Goal: Information Seeking & Learning: Learn about a topic

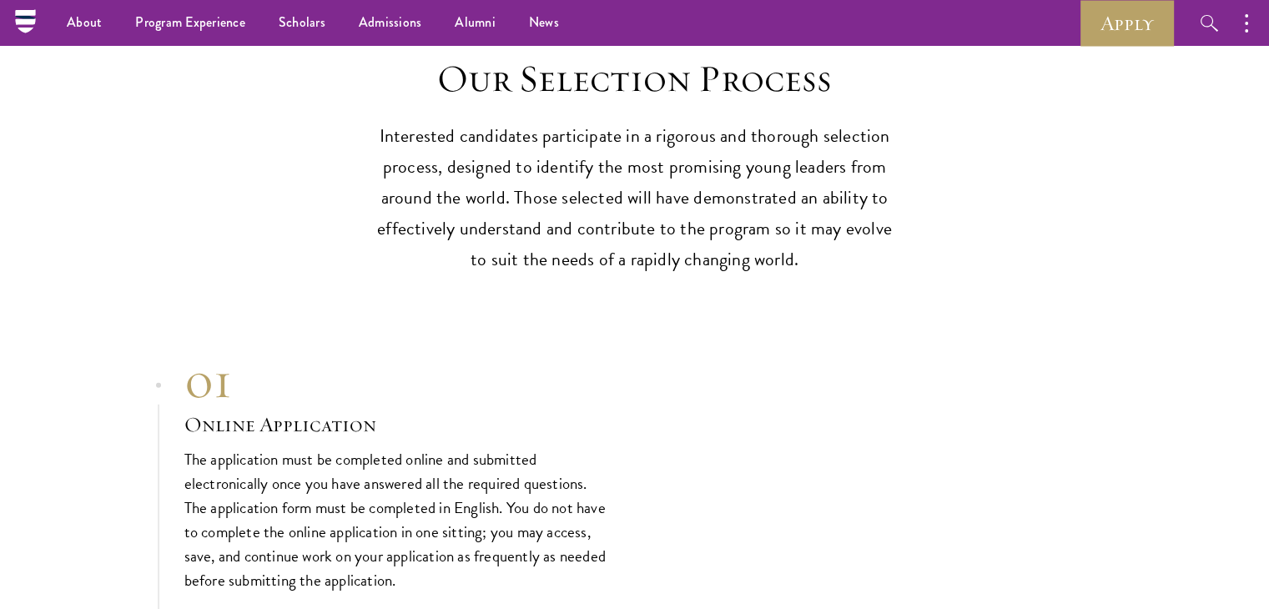
scroll to position [4938, 0]
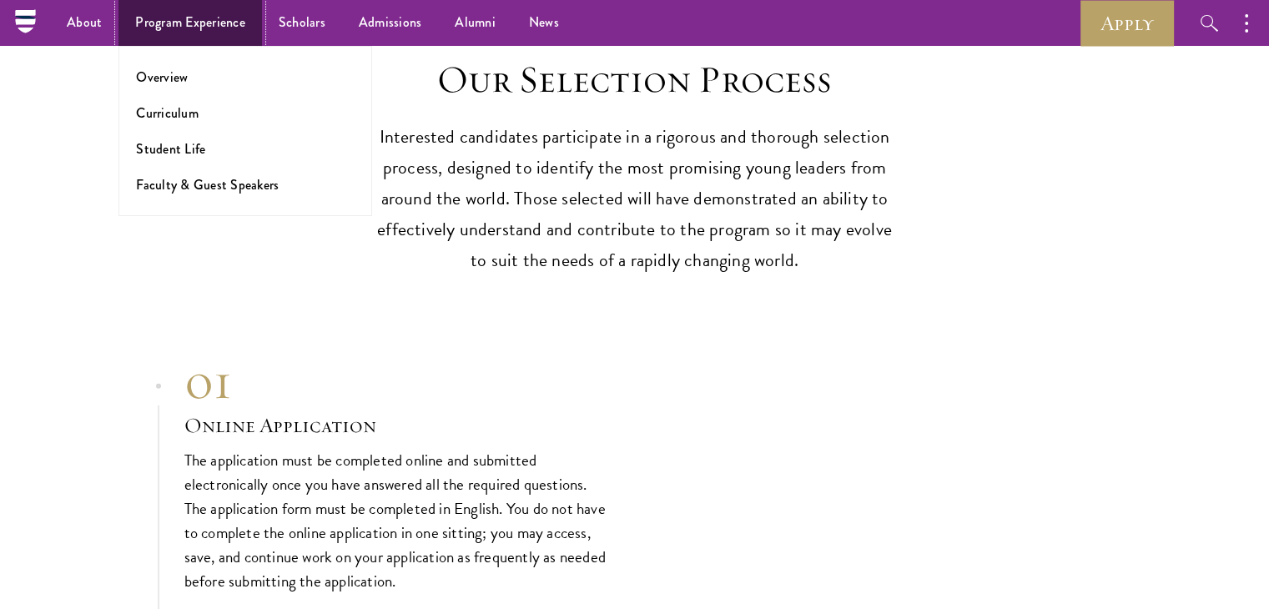
click at [183, 16] on link "Program Experience" at bounding box center [189, 23] width 143 height 46
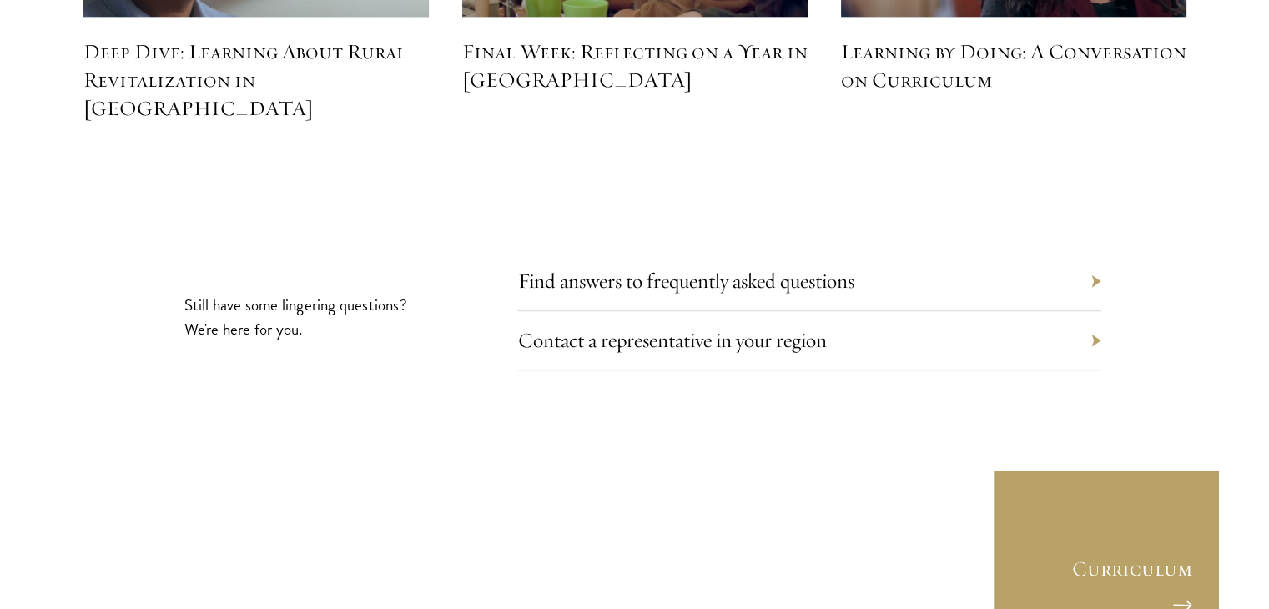
scroll to position [7712, 0]
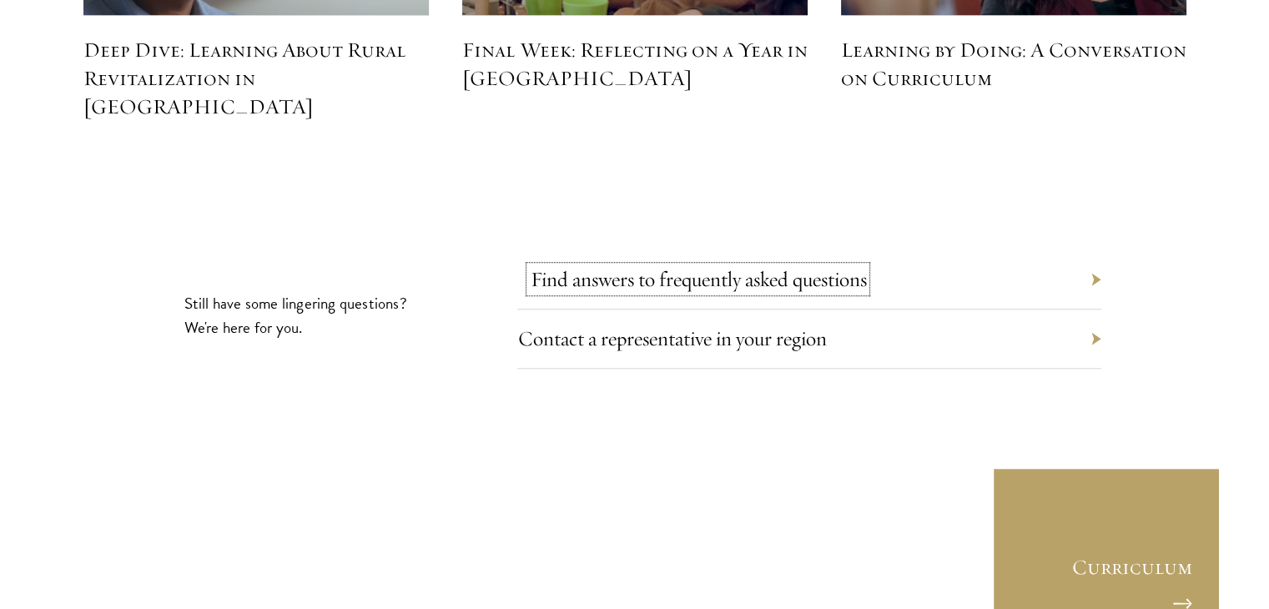
click at [726, 266] on link "Find answers to frequently asked questions" at bounding box center [698, 279] width 336 height 26
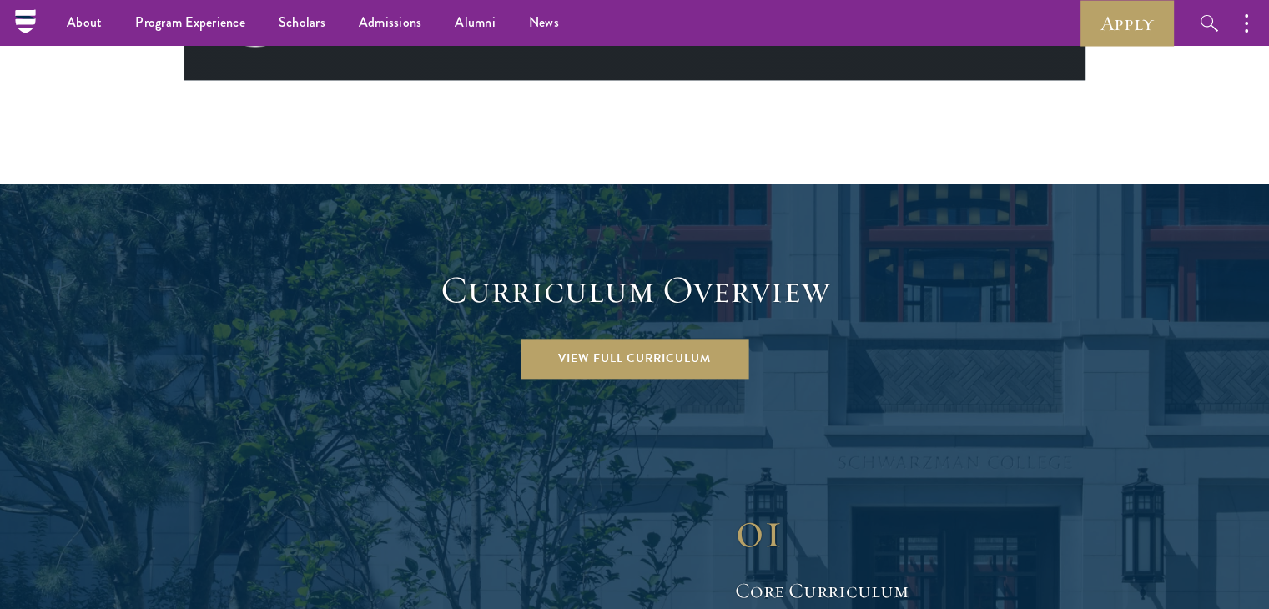
scroll to position [2154, 0]
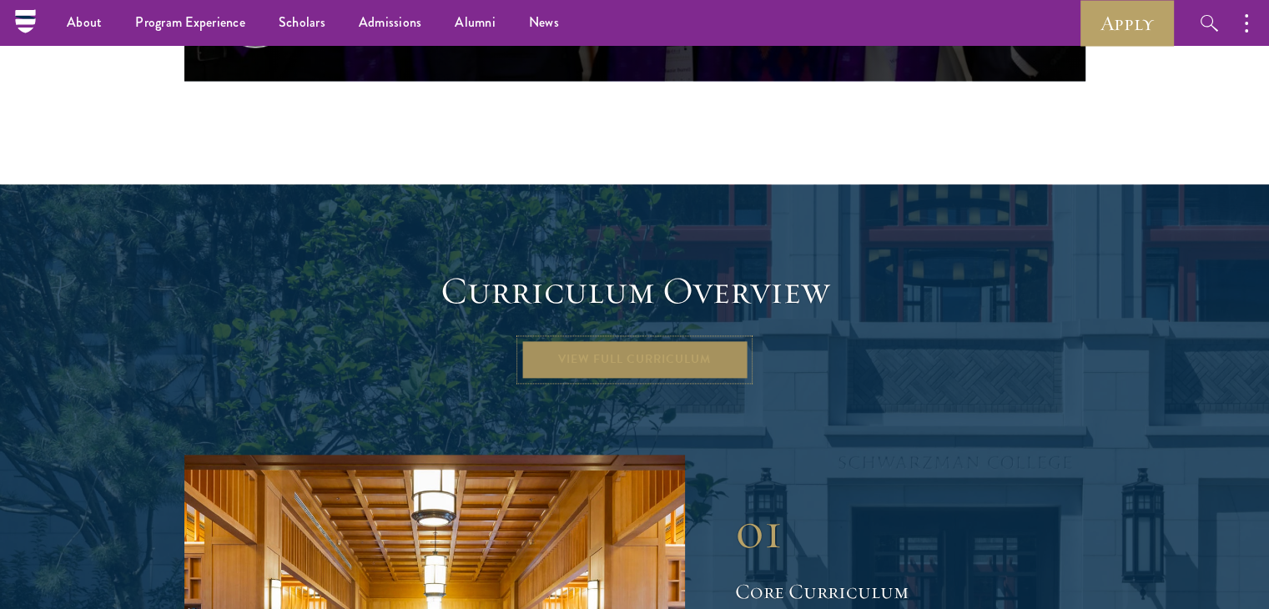
click at [652, 339] on link "View Full Curriculum" at bounding box center [634, 359] width 228 height 40
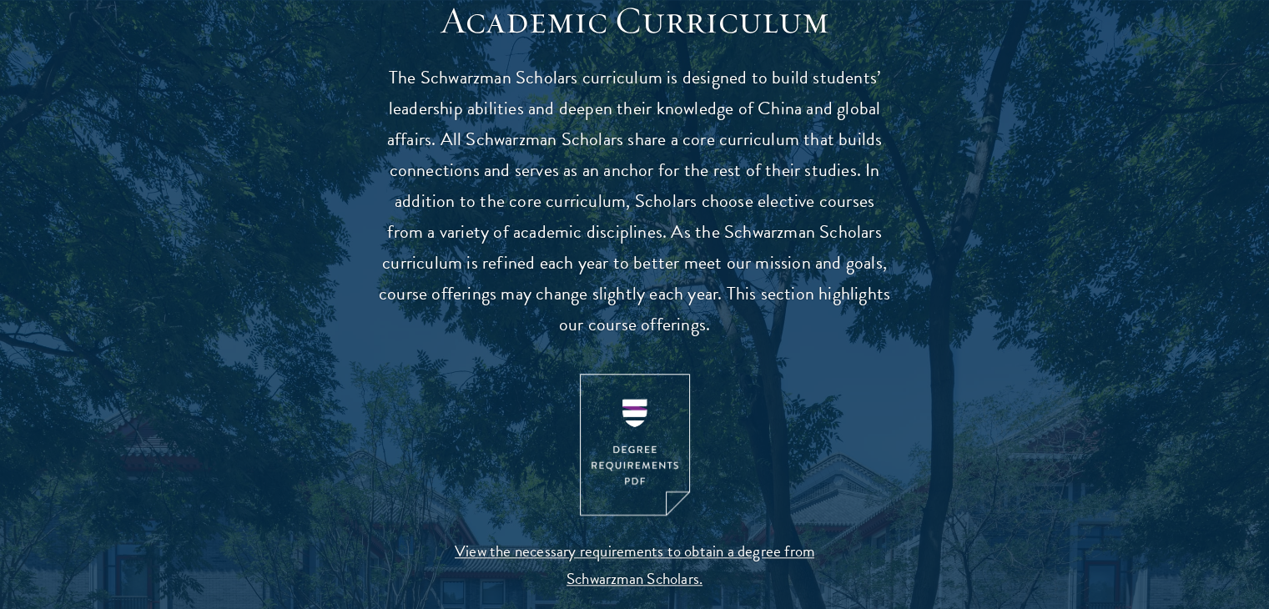
scroll to position [1565, 0]
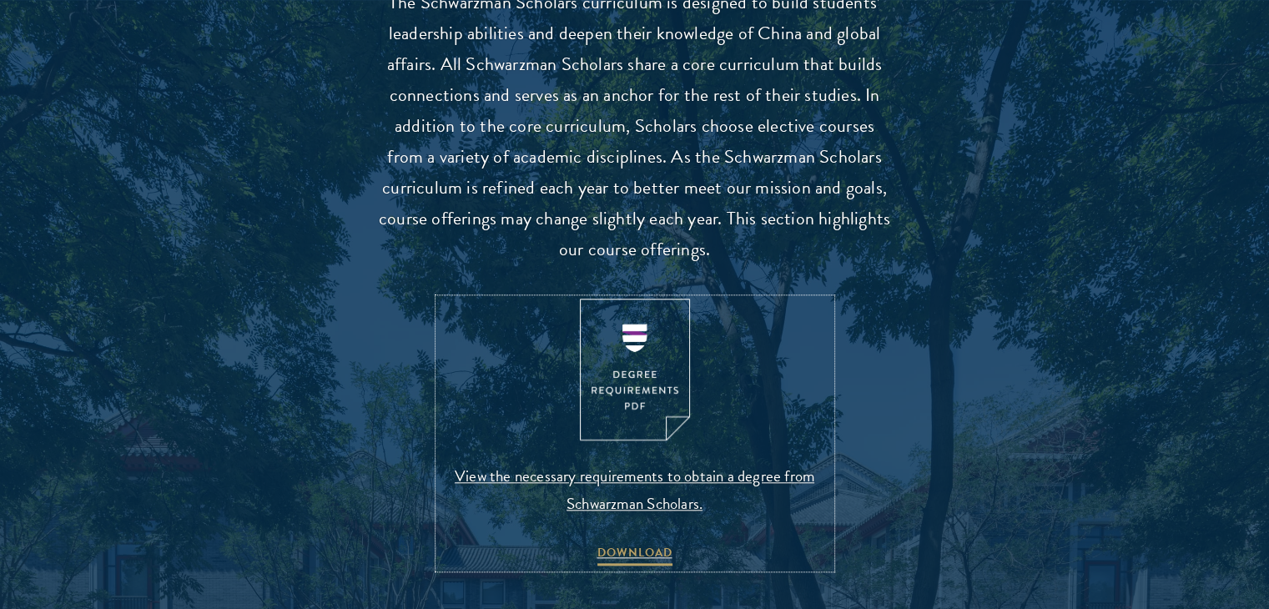
click at [637, 309] on img at bounding box center [635, 370] width 110 height 143
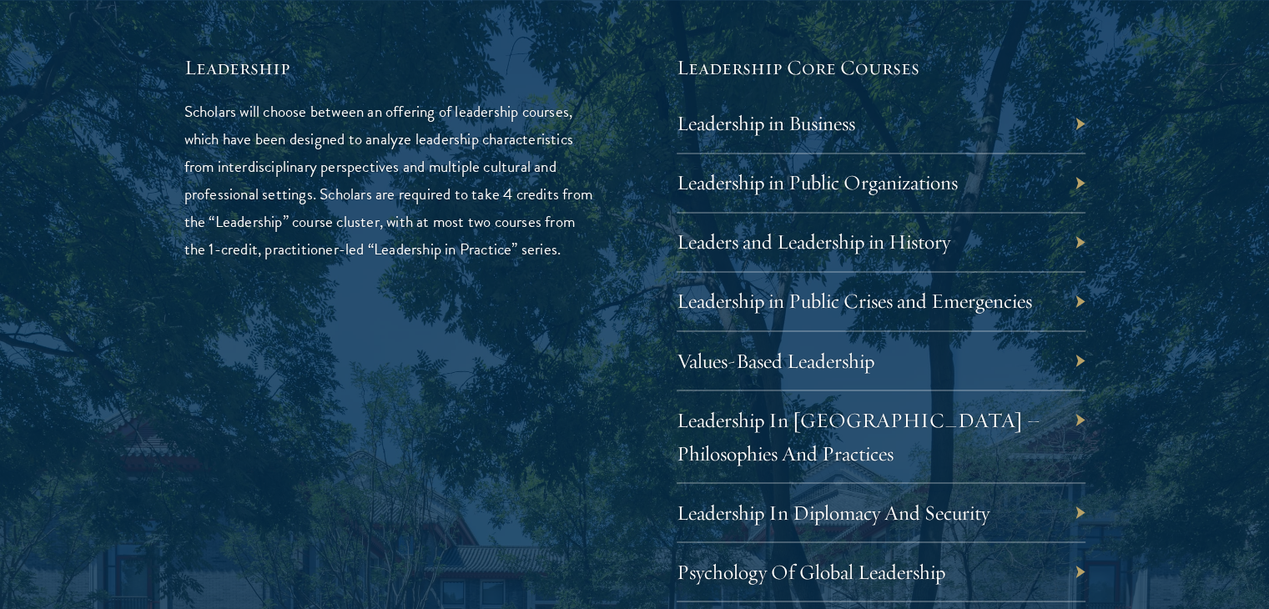
scroll to position [2807, 0]
click at [957, 301] on link "Leadership in Public Crises and Emergencies" at bounding box center [866, 299] width 355 height 26
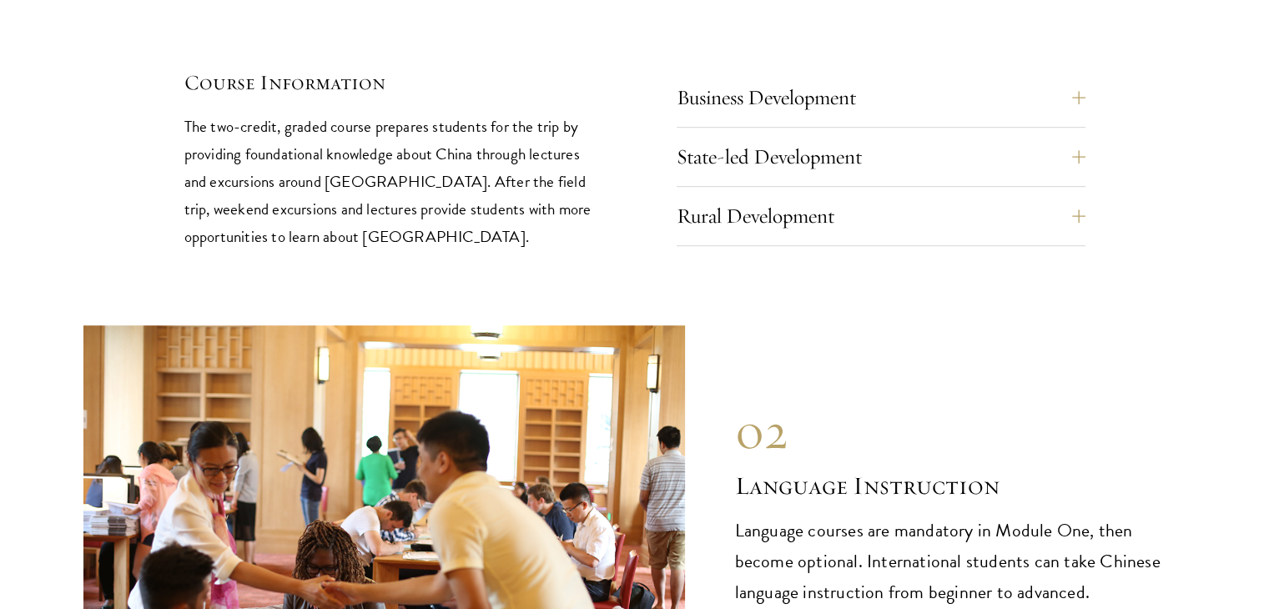
scroll to position [7261, 0]
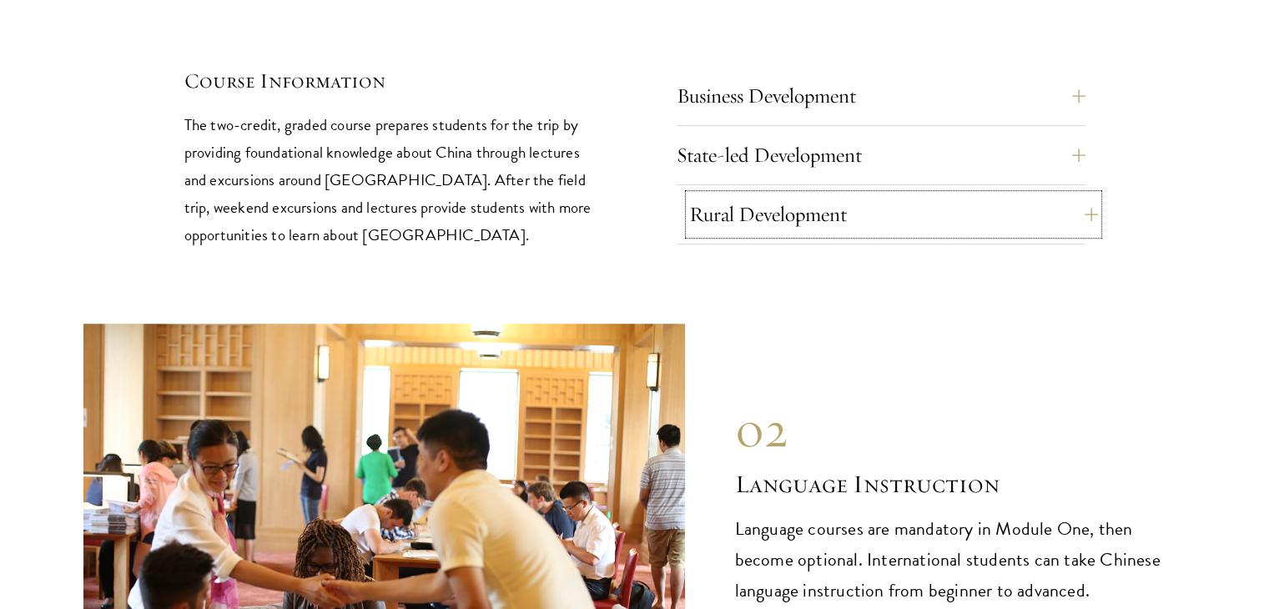
click at [1028, 194] on button "Rural Development" at bounding box center [893, 214] width 409 height 40
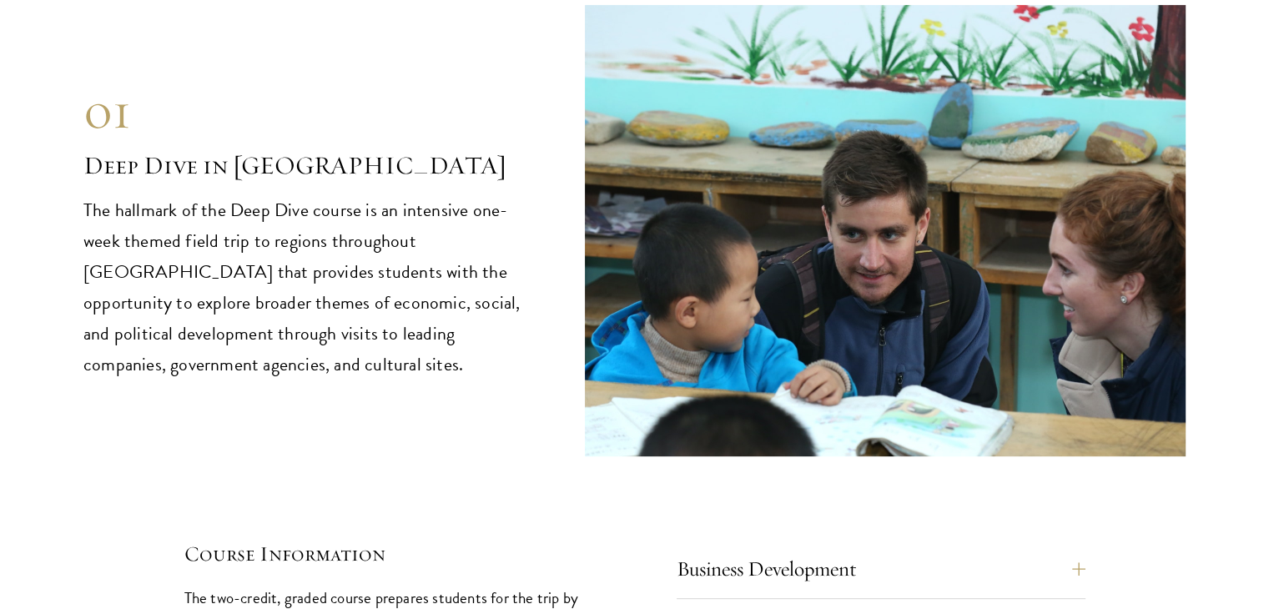
scroll to position [6789, 0]
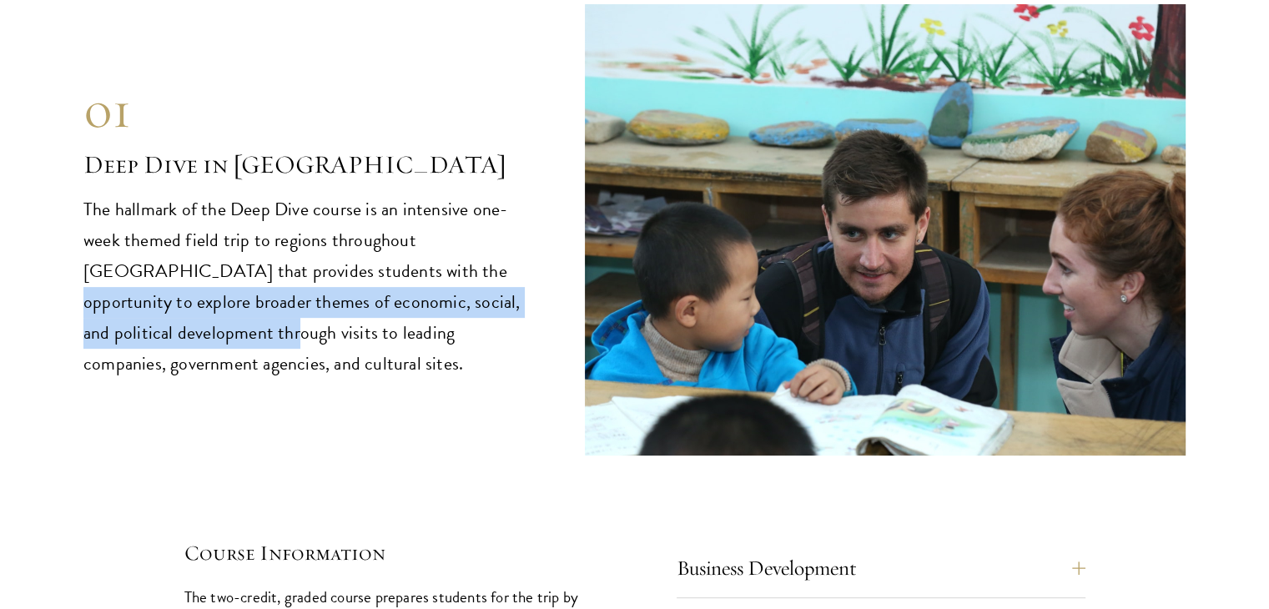
drag, startPoint x: 370, startPoint y: 201, endPoint x: 187, endPoint y: 259, distance: 192.3
click at [187, 259] on p "The hallmark of the Deep Dive course is an intensive one-week themed field trip…" at bounding box center [308, 286] width 451 height 185
copy p "to explore broader themes of economic, social, and political development throug…"
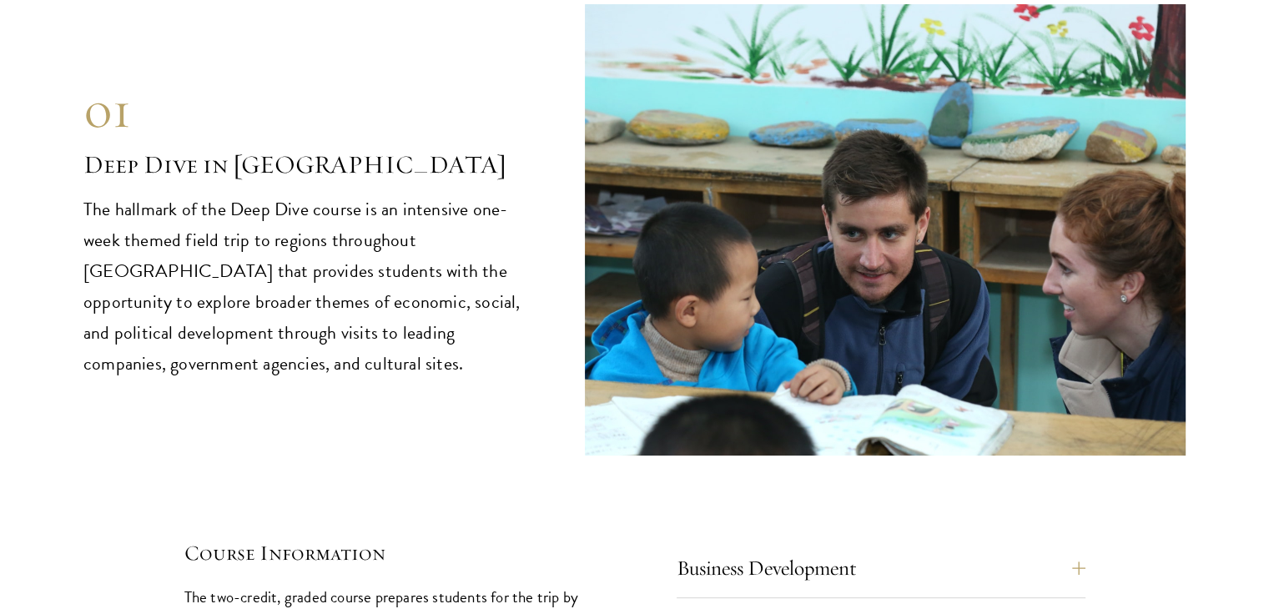
click at [361, 282] on p "The hallmark of the Deep Dive course is an intensive one-week themed field trip…" at bounding box center [308, 286] width 451 height 185
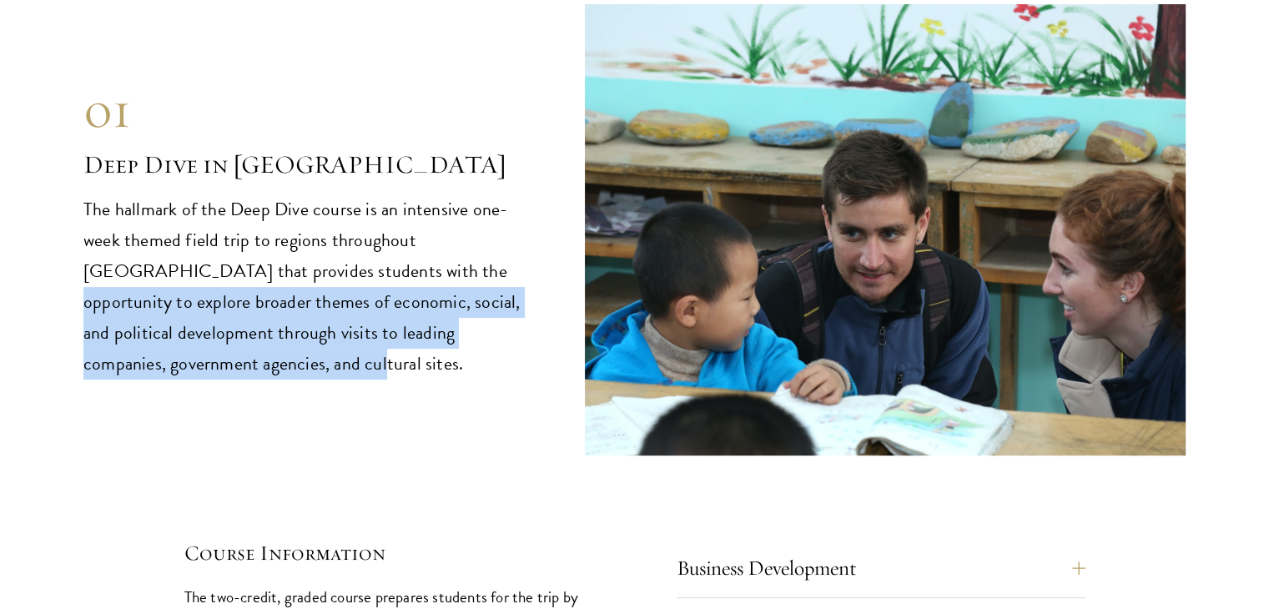
drag, startPoint x: 369, startPoint y: 199, endPoint x: 390, endPoint y: 288, distance: 91.5
click at [390, 288] on p "The hallmark of the Deep Dive course is an intensive one-week themed field trip…" at bounding box center [308, 286] width 451 height 185
copy p "to explore broader themes of economic, social, and political development throug…"
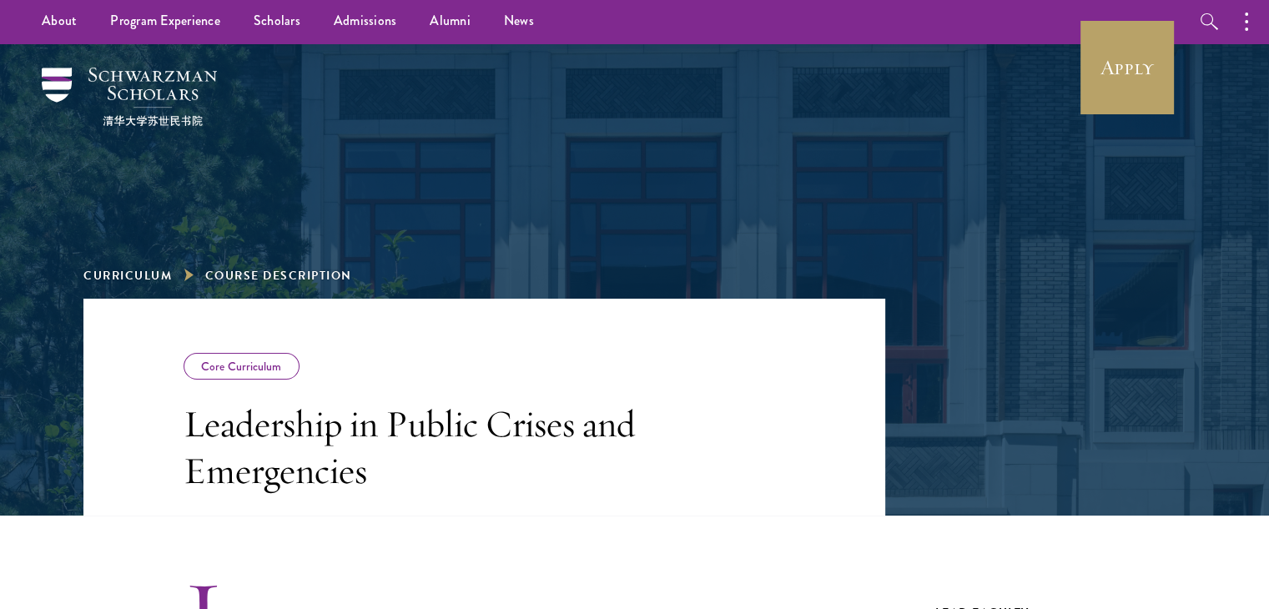
scroll to position [3, 0]
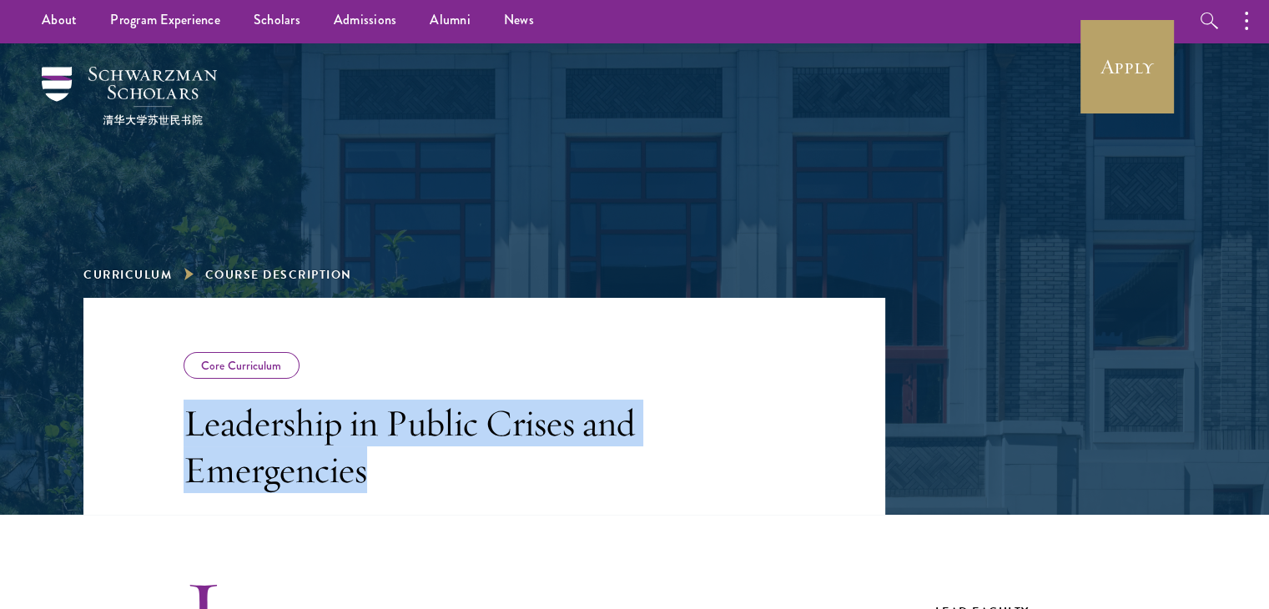
drag, startPoint x: 183, startPoint y: 413, endPoint x: 391, endPoint y: 472, distance: 216.8
click at [391, 472] on header "Core Curriculum Leadership in Public Crises and Emergencies" at bounding box center [484, 406] width 802 height 217
copy h3 "Leadership in Public Crises and Emergencies"
